Goal: Transaction & Acquisition: Book appointment/travel/reservation

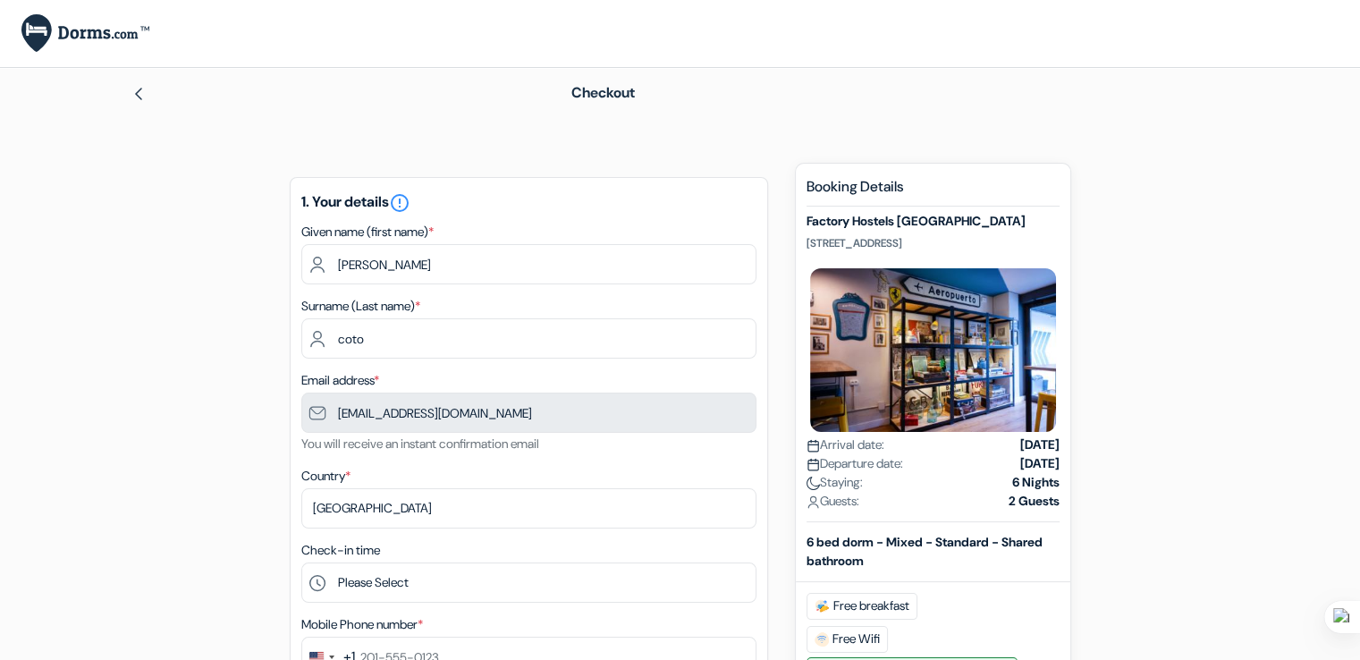
click at [144, 99] on img at bounding box center [138, 94] width 14 height 14
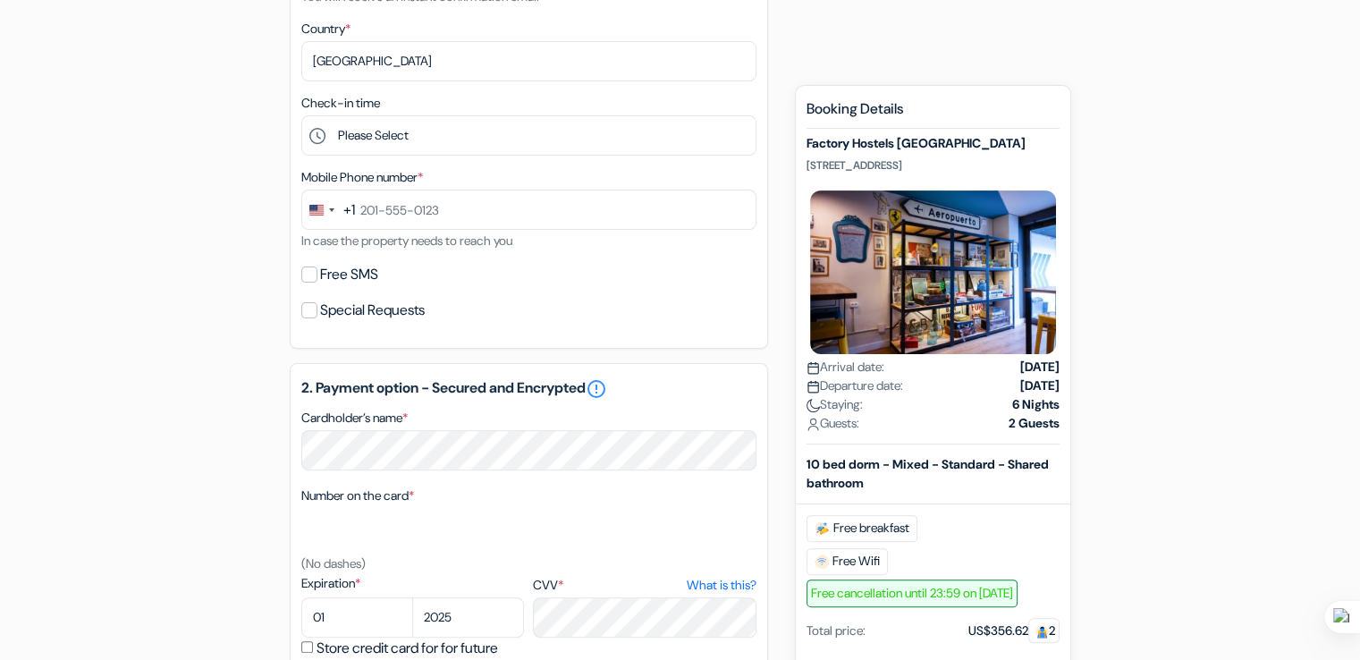
scroll to position [805, 0]
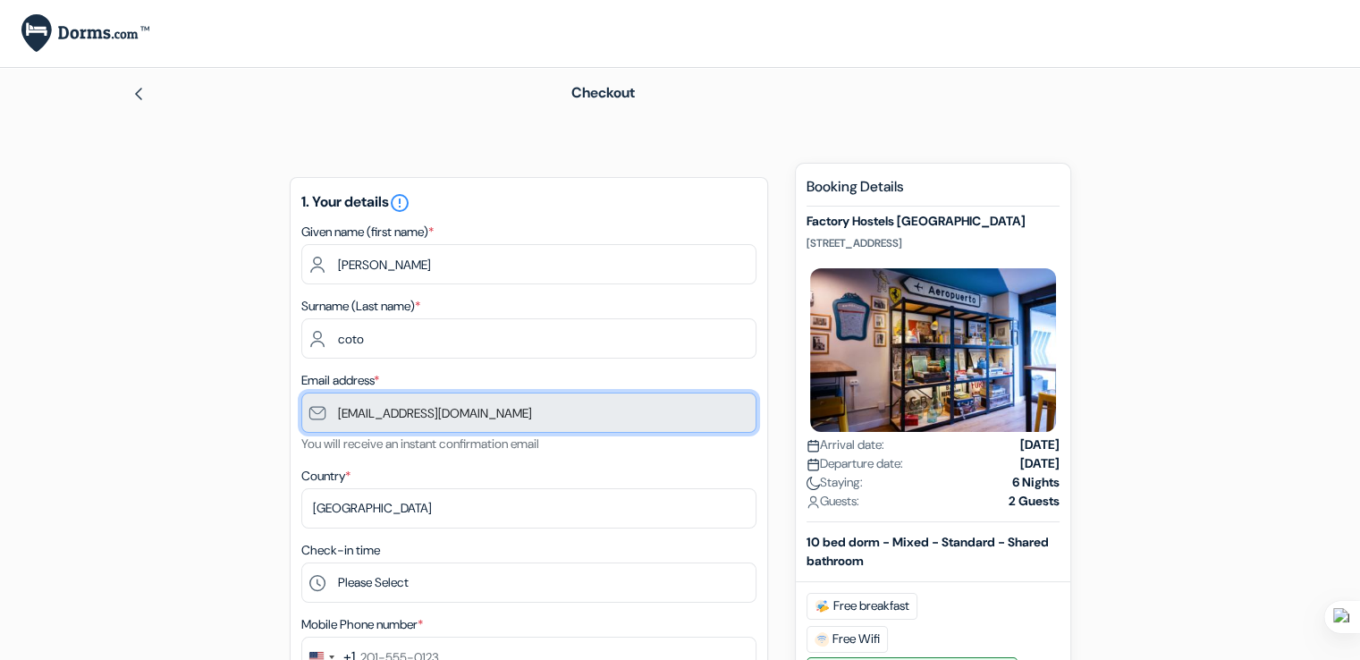
click at [488, 420] on input "[EMAIL_ADDRESS][DOMAIN_NAME]" at bounding box center [528, 412] width 455 height 40
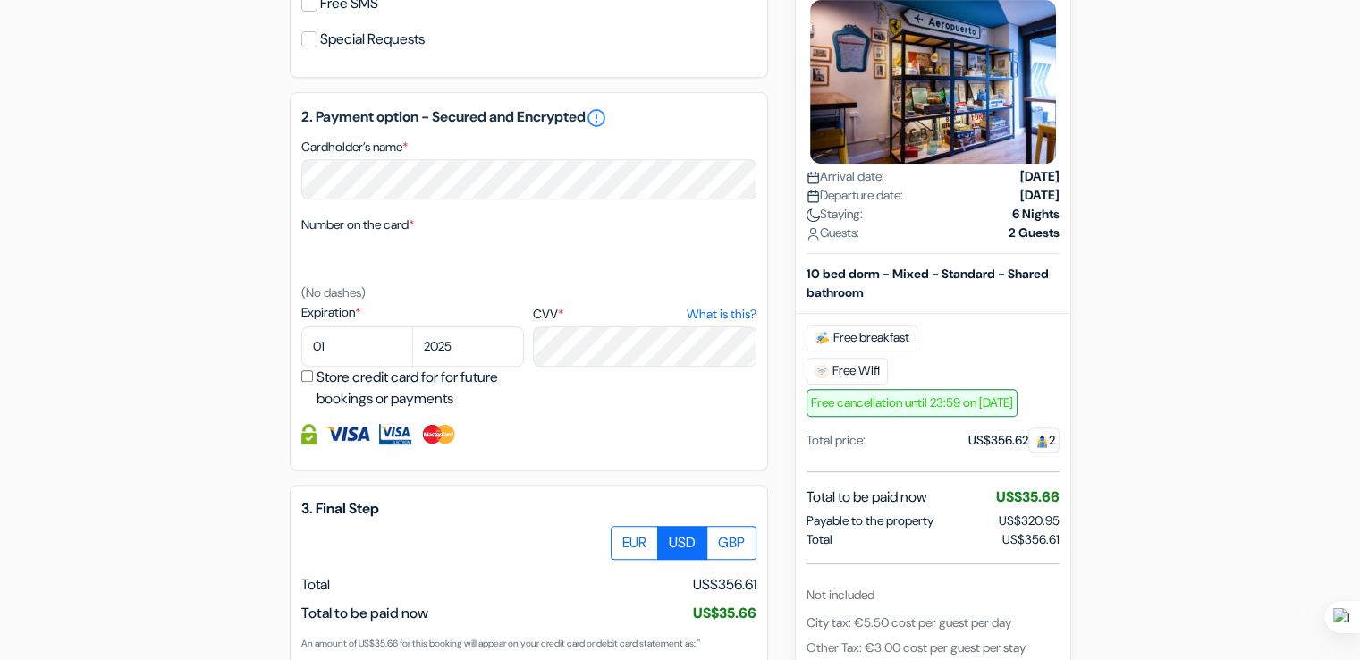
scroll to position [894, 0]
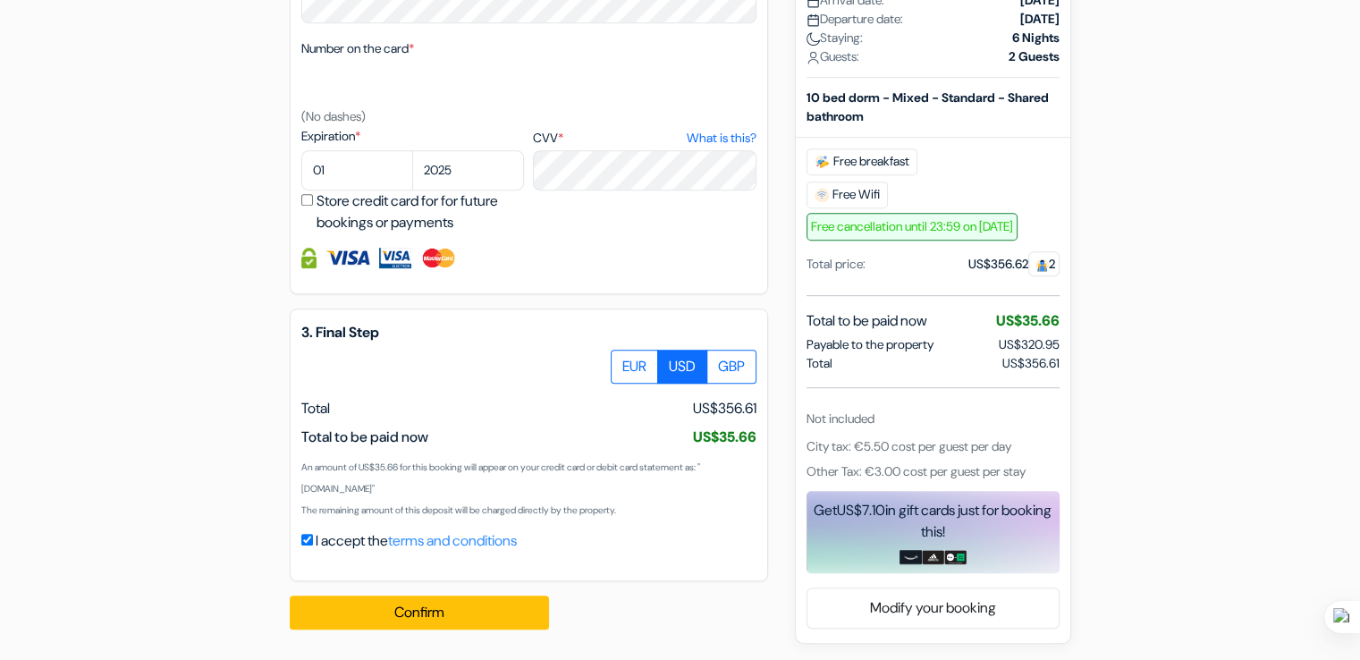
drag, startPoint x: 407, startPoint y: 472, endPoint x: 555, endPoint y: 485, distance: 148.9
click at [562, 483] on div "An amount of €30.36 for this booking will appear on your credit card or debit c…" at bounding box center [528, 487] width 455 height 64
click at [527, 448] on div "Total to be paid now €30.36 (US$35.66) US$35.66" at bounding box center [528, 436] width 455 height 21
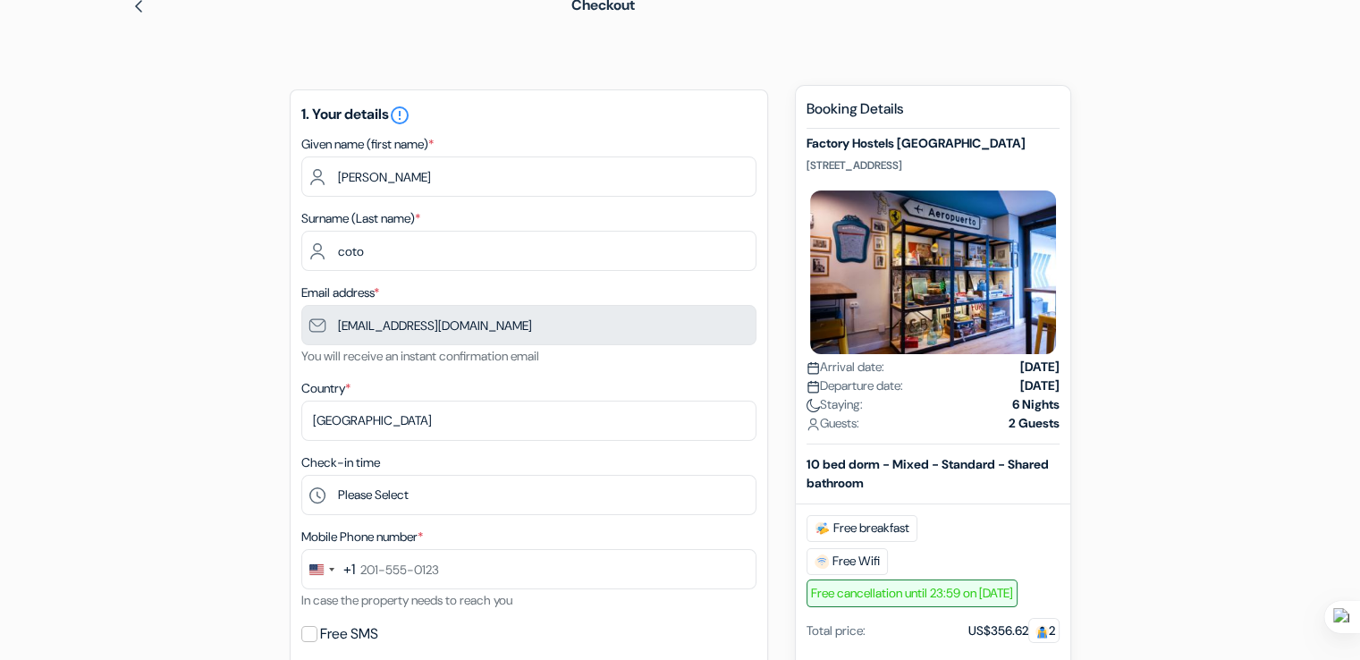
scroll to position [0, 0]
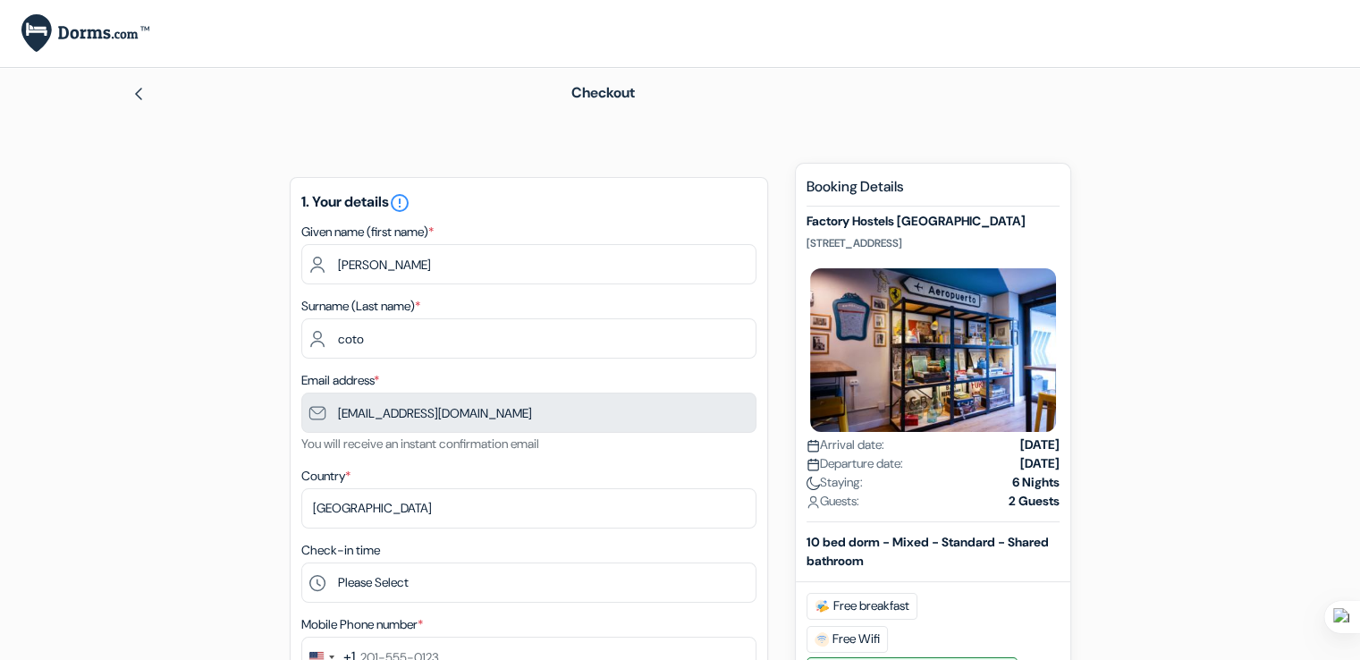
click at [139, 93] on img at bounding box center [138, 94] width 14 height 14
